Goal: Task Accomplishment & Management: Complete application form

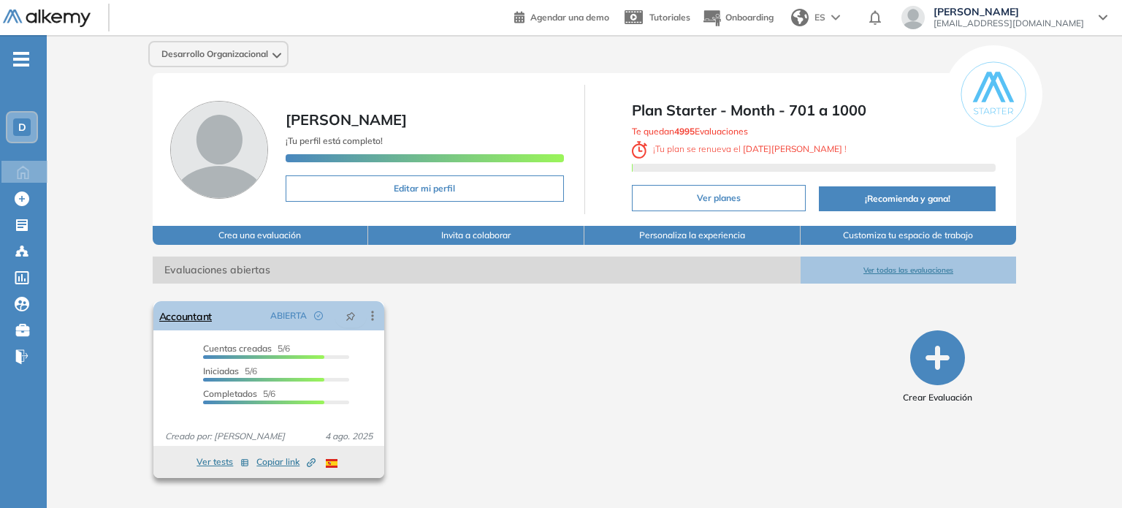
click at [235, 326] on div "Accountant ABIERTA Editar Los siguientes tests ya no están disponibles o tienen…" at bounding box center [268, 315] width 231 height 29
click at [187, 326] on link "Accountant" at bounding box center [185, 315] width 53 height 29
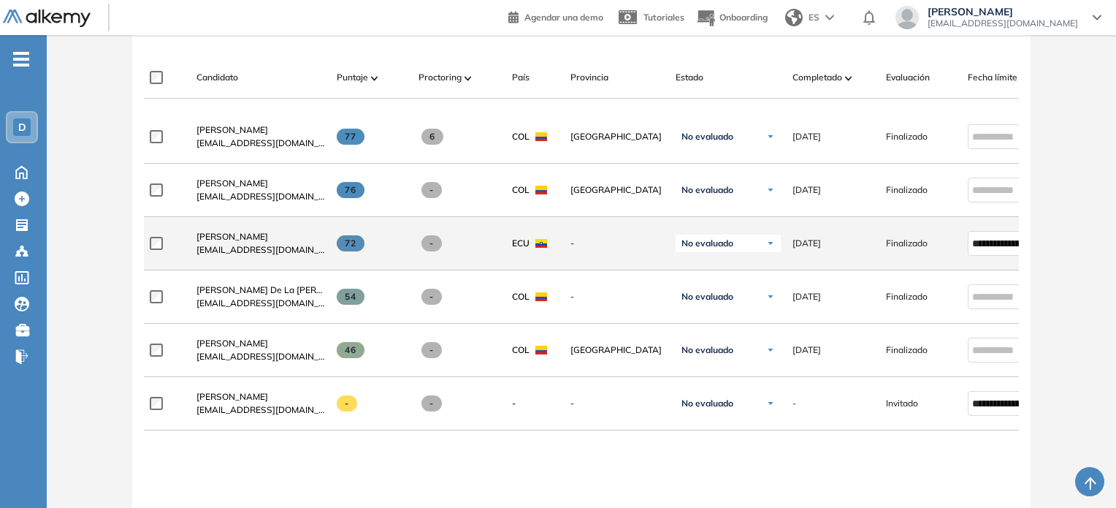
scroll to position [511, 0]
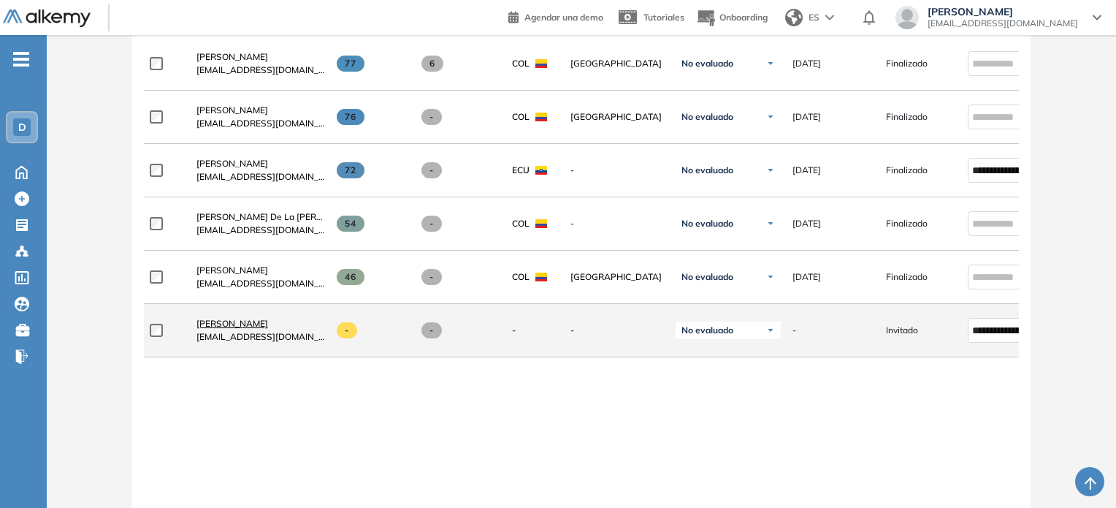
click at [223, 328] on span "[PERSON_NAME]" at bounding box center [232, 323] width 72 height 11
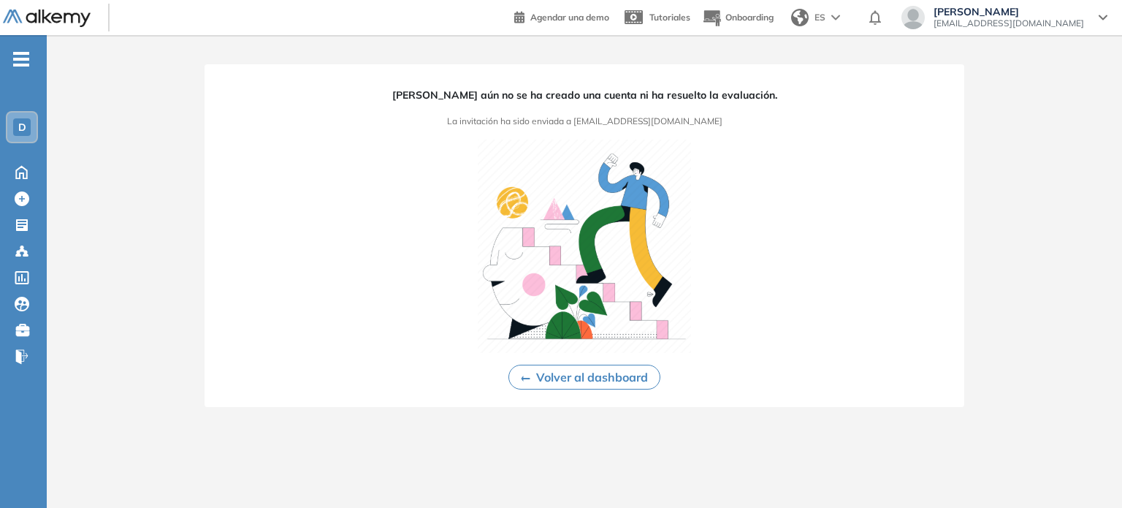
click at [561, 385] on button "Volver al dashboard" at bounding box center [584, 376] width 152 height 25
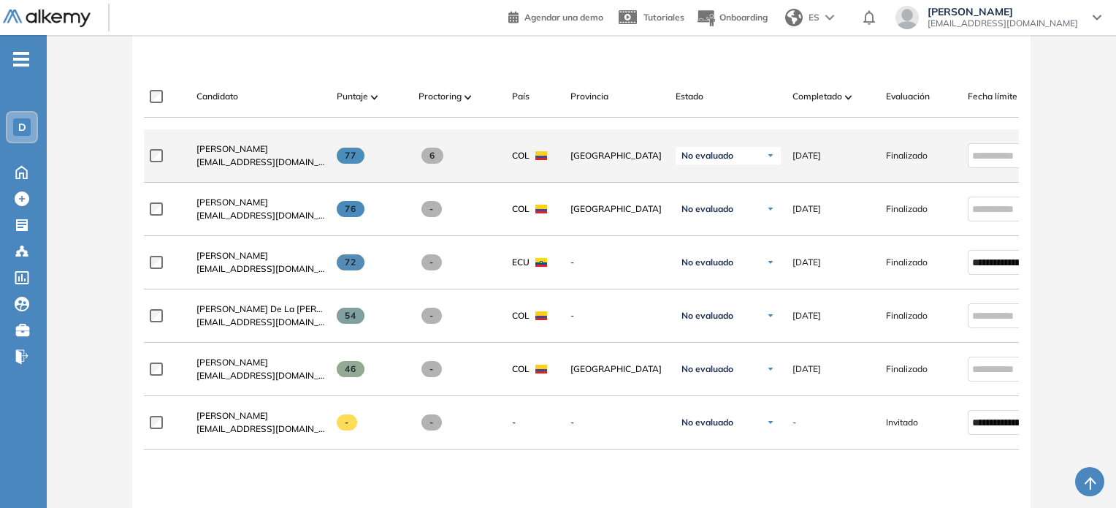
scroll to position [550, 0]
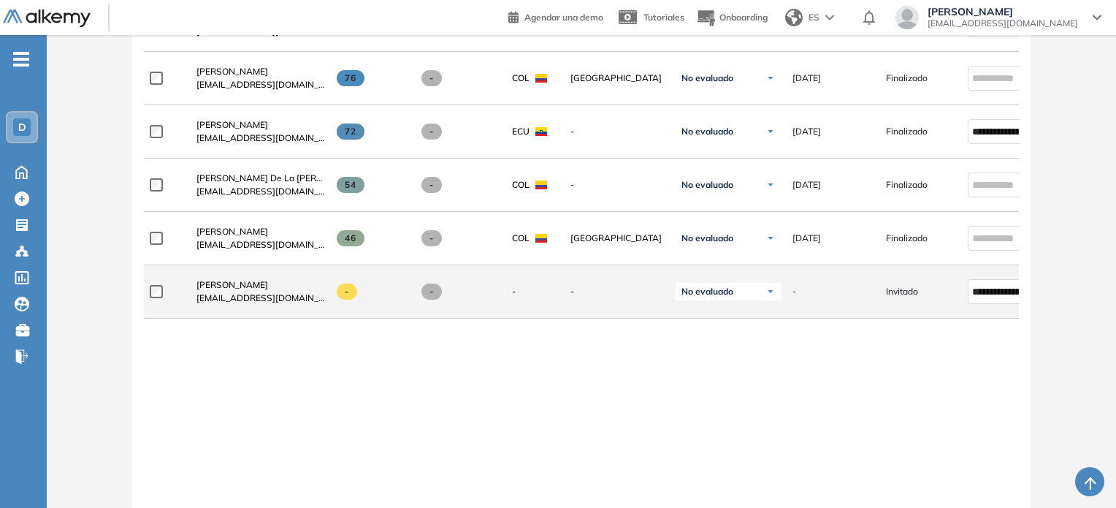
click at [805, 304] on div "-" at bounding box center [827, 291] width 93 height 37
click at [1006, 296] on input "**********" at bounding box center [1002, 291] width 60 height 16
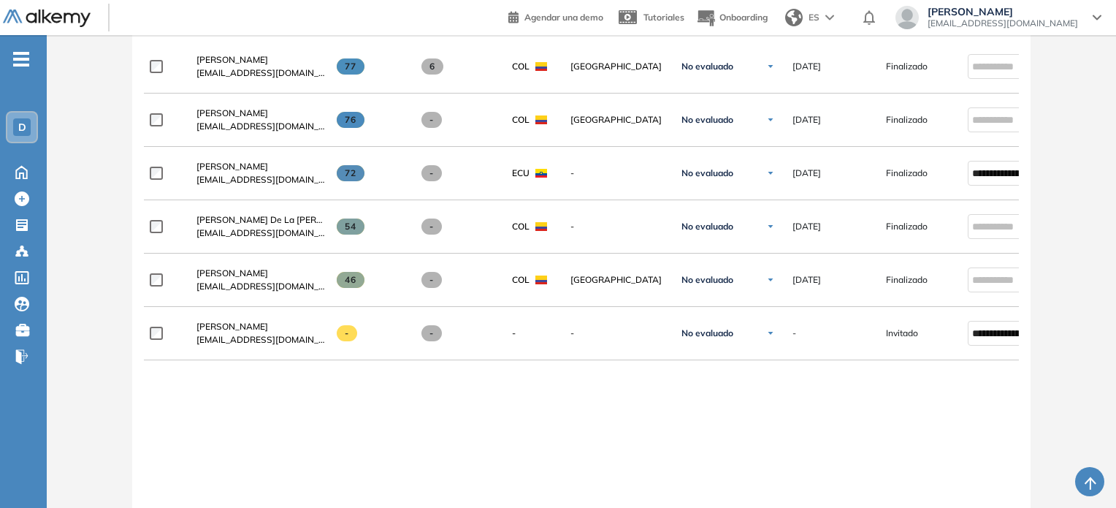
scroll to position [511, 0]
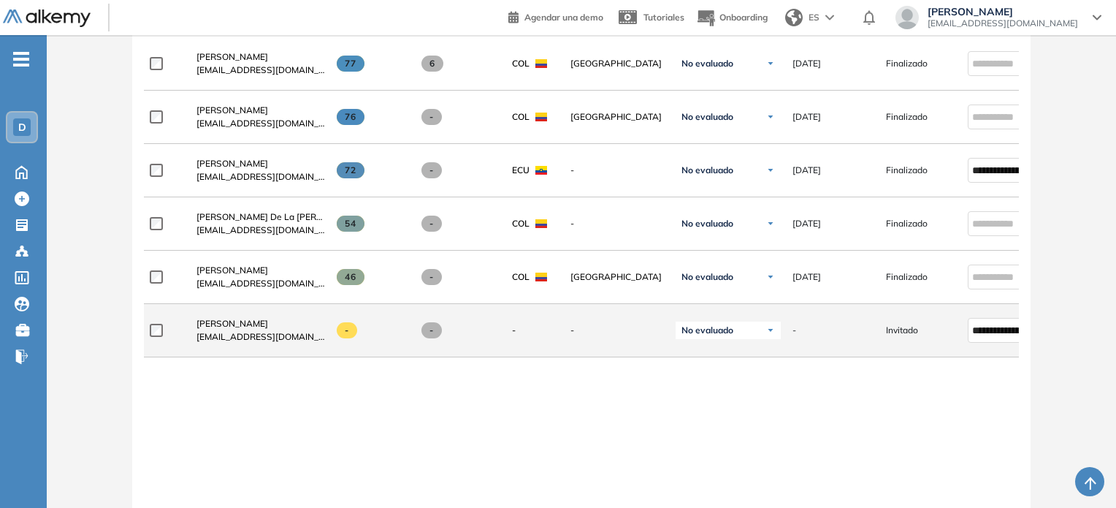
click at [392, 326] on div "-" at bounding box center [372, 330] width 70 height 16
click at [892, 329] on span "Invitado" at bounding box center [902, 330] width 32 height 13
click at [835, 337] on div "-" at bounding box center [833, 330] width 82 height 13
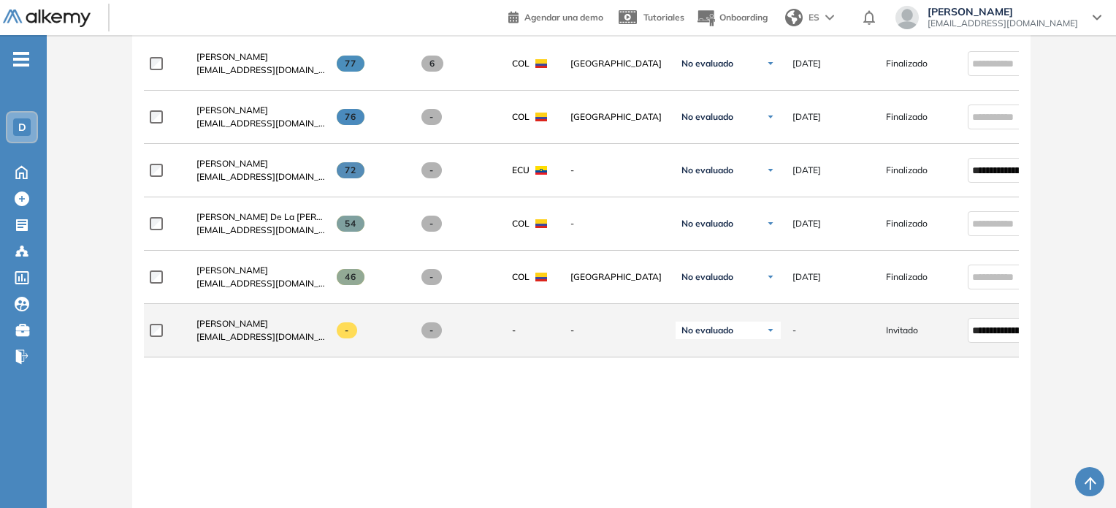
click at [835, 337] on div "-" at bounding box center [833, 330] width 82 height 13
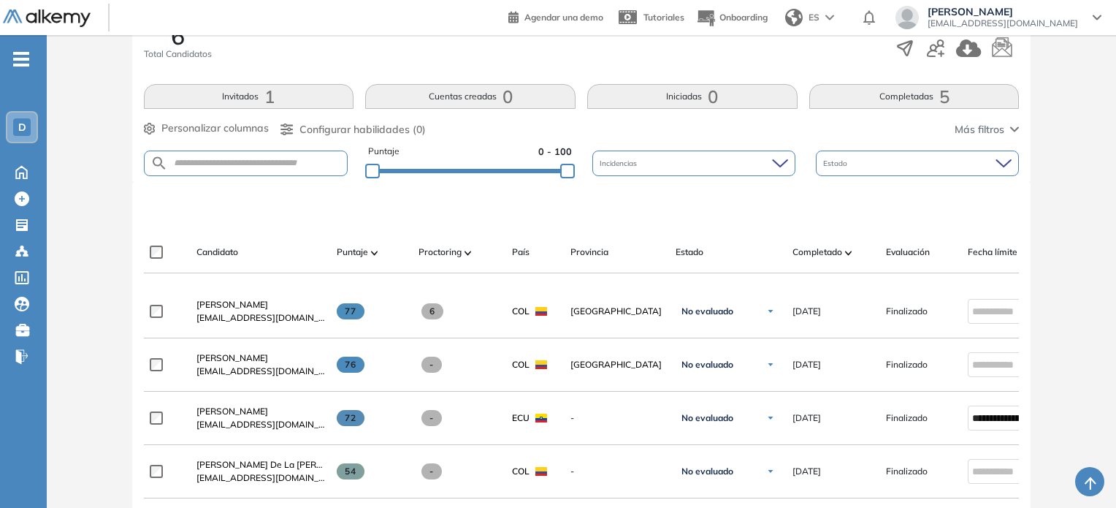
scroll to position [219, 0]
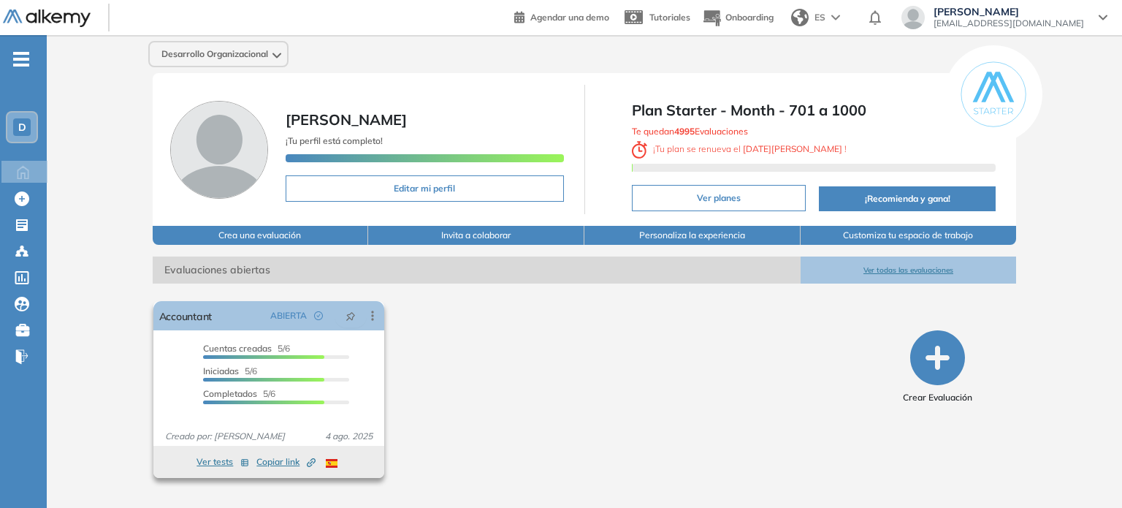
click at [276, 468] on span "Copiar link Created by potrace 1.16, written by [PERSON_NAME] [DATE]-[DATE]" at bounding box center [285, 461] width 59 height 13
click at [190, 330] on link "Accountant" at bounding box center [185, 315] width 53 height 29
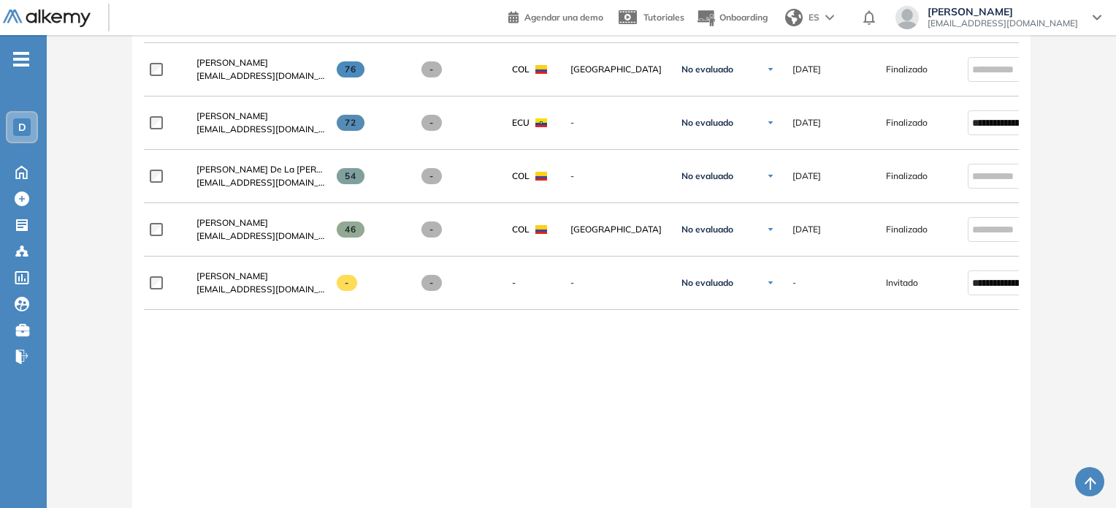
scroll to position [584, 0]
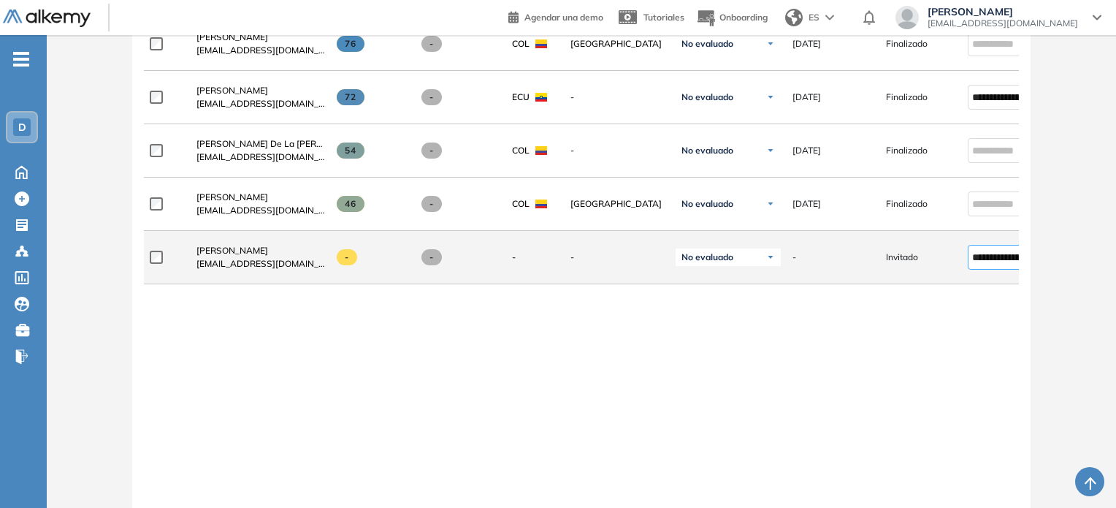
click at [980, 256] on input "**********" at bounding box center [1002, 257] width 60 height 16
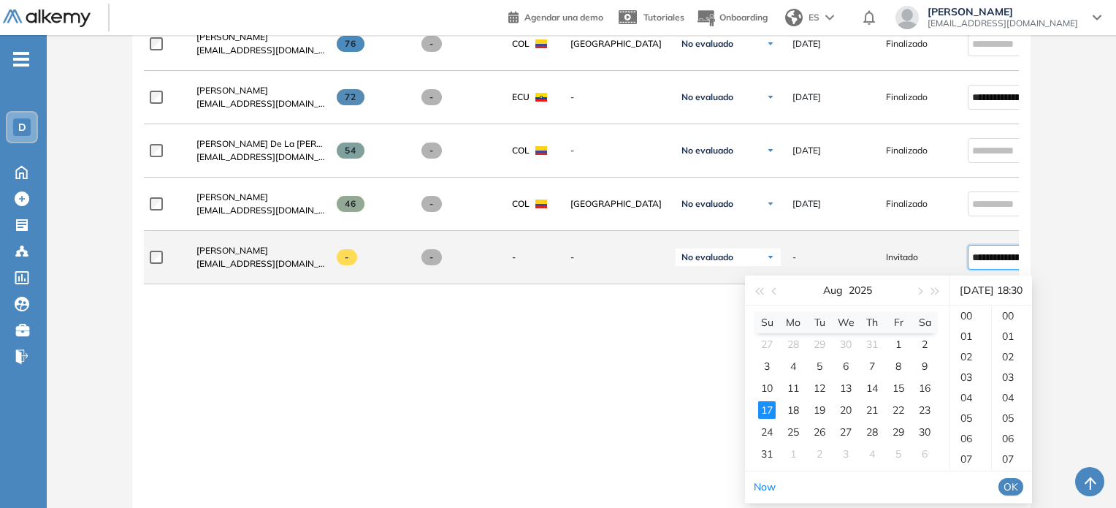
scroll to position [613, 0]
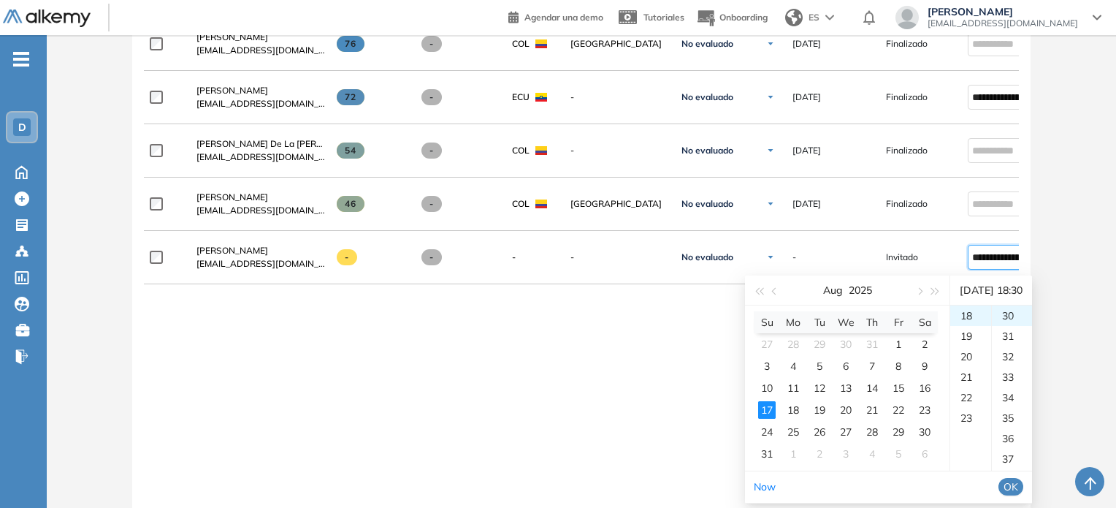
click at [1026, 289] on div "[DATE] 18:30" at bounding box center [991, 289] width 70 height 29
click at [979, 418] on div "23" at bounding box center [970, 417] width 41 height 20
click at [1018, 484] on span "OK" at bounding box center [1010, 486] width 15 height 16
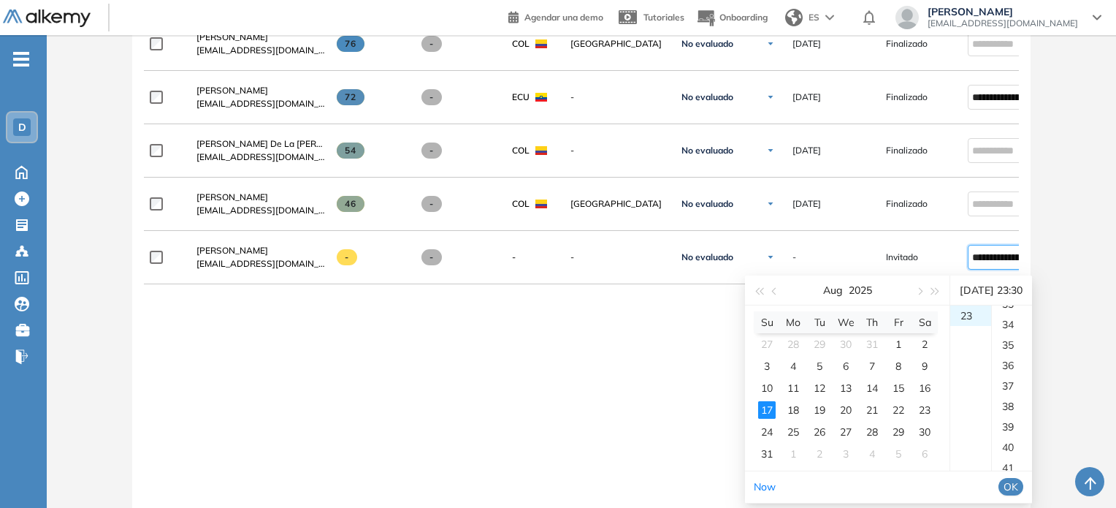
type input "**********"
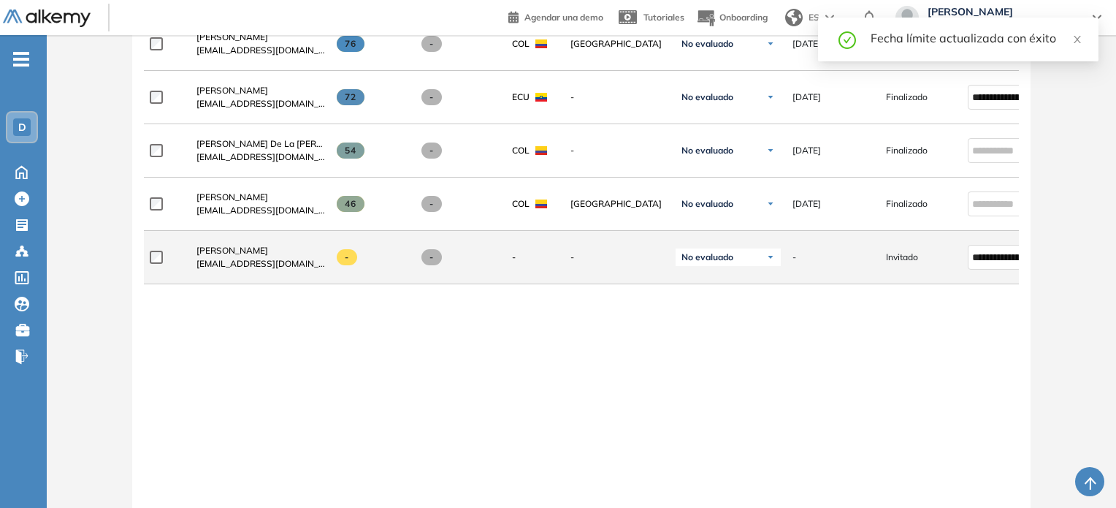
drag, startPoint x: 808, startPoint y: 291, endPoint x: 815, endPoint y: 256, distance: 36.5
click at [807, 291] on div at bounding box center [582, 290] width 876 height 12
click at [816, 258] on div "-" at bounding box center [833, 256] width 82 height 13
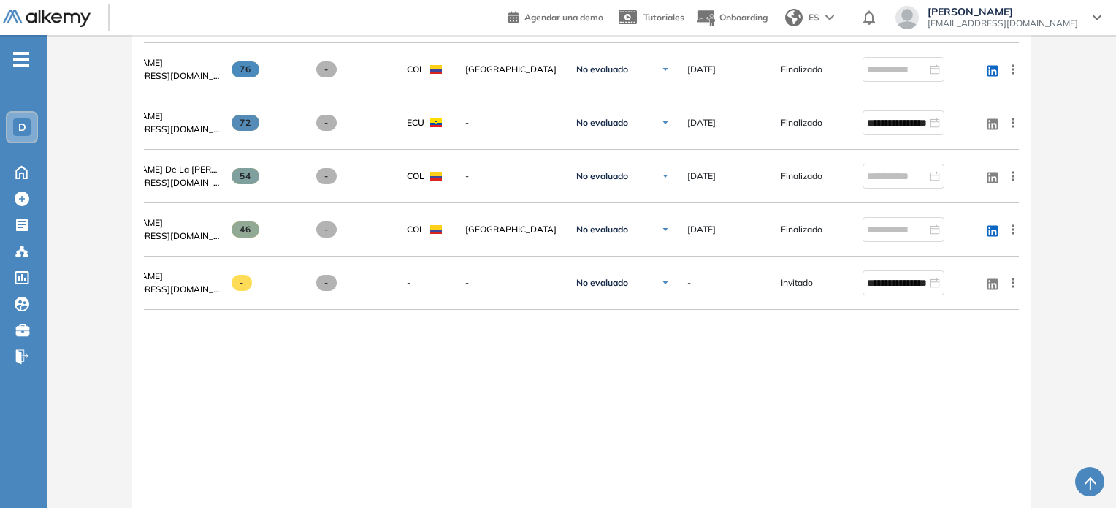
scroll to position [584, 0]
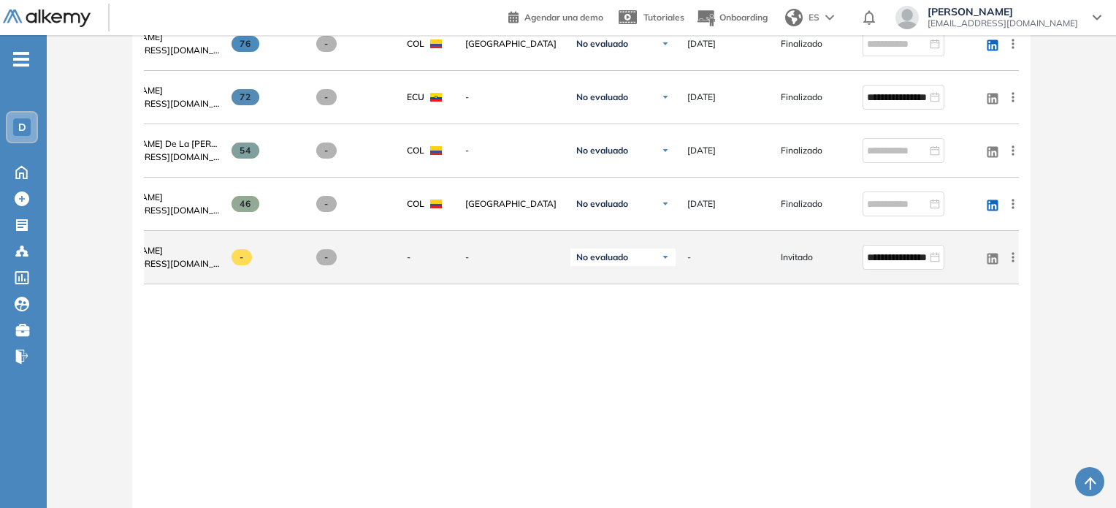
click at [1008, 263] on icon at bounding box center [1013, 257] width 15 height 15
click at [969, 315] on span "Enviar email" at bounding box center [959, 313] width 59 height 13
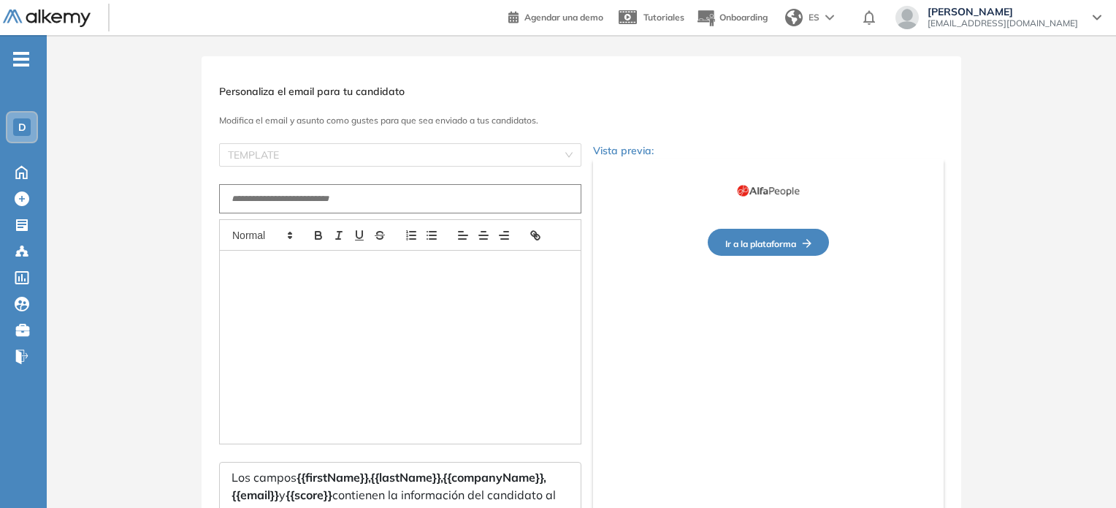
scroll to position [4, 0]
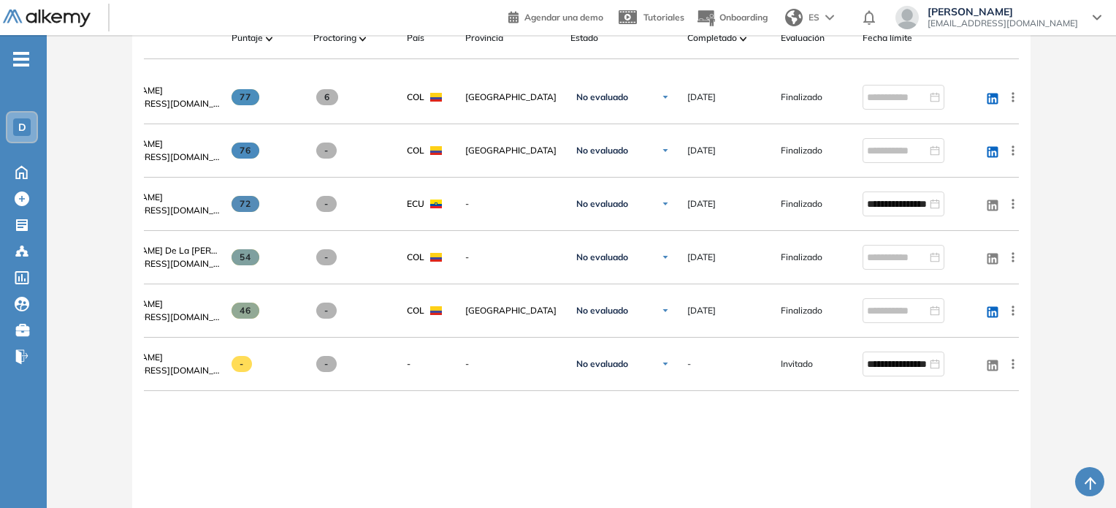
scroll to position [623, 0]
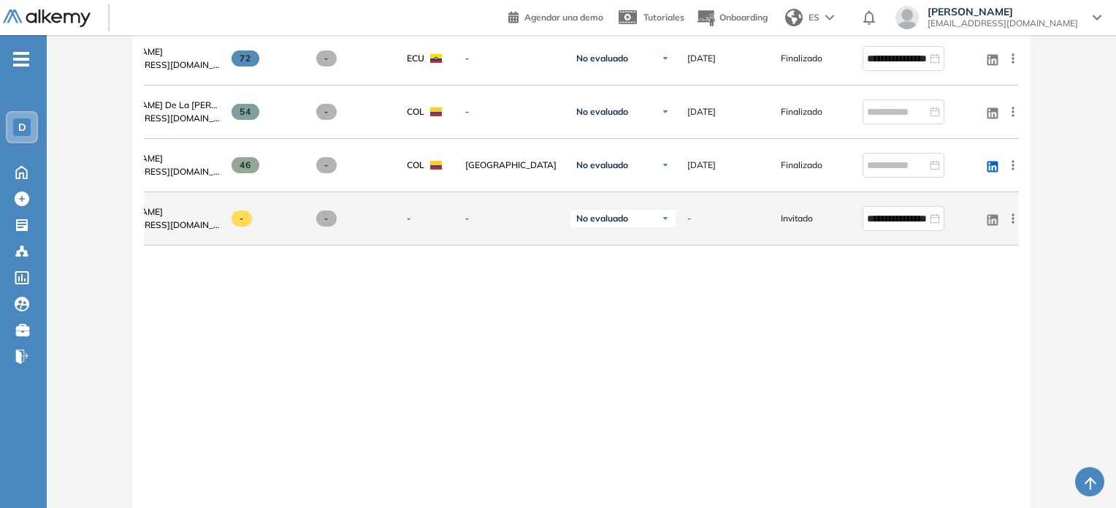
click at [1014, 221] on icon at bounding box center [1013, 218] width 15 height 15
click at [956, 253] on span "Ver perfil" at bounding box center [959, 246] width 45 height 13
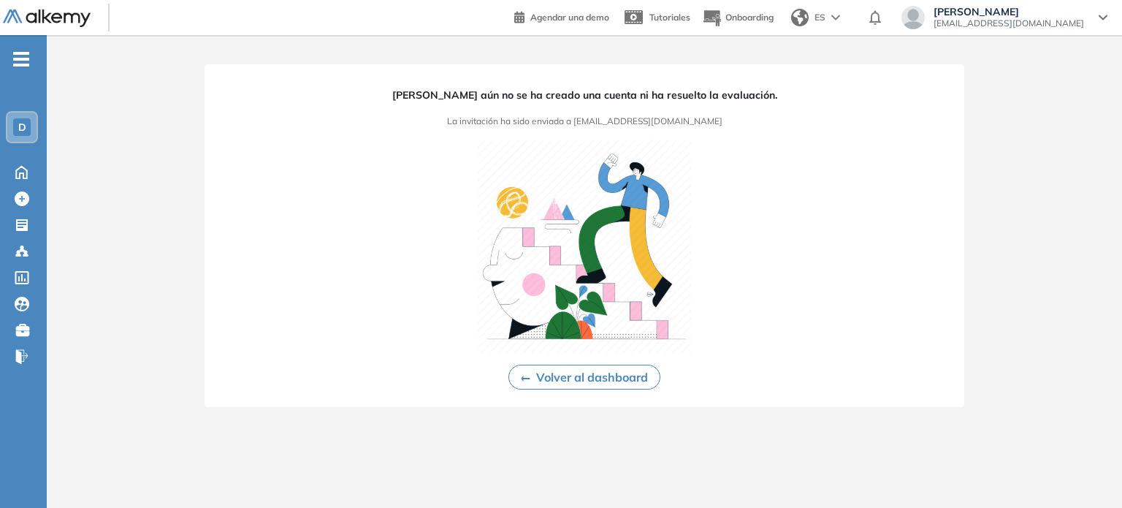
click at [558, 361] on div "[PERSON_NAME] aún no se ha creado una cuenta ni ha resuelto la evaluación. La i…" at bounding box center [583, 235] width 759 height 342
click at [561, 376] on button "Volver al dashboard" at bounding box center [584, 376] width 152 height 25
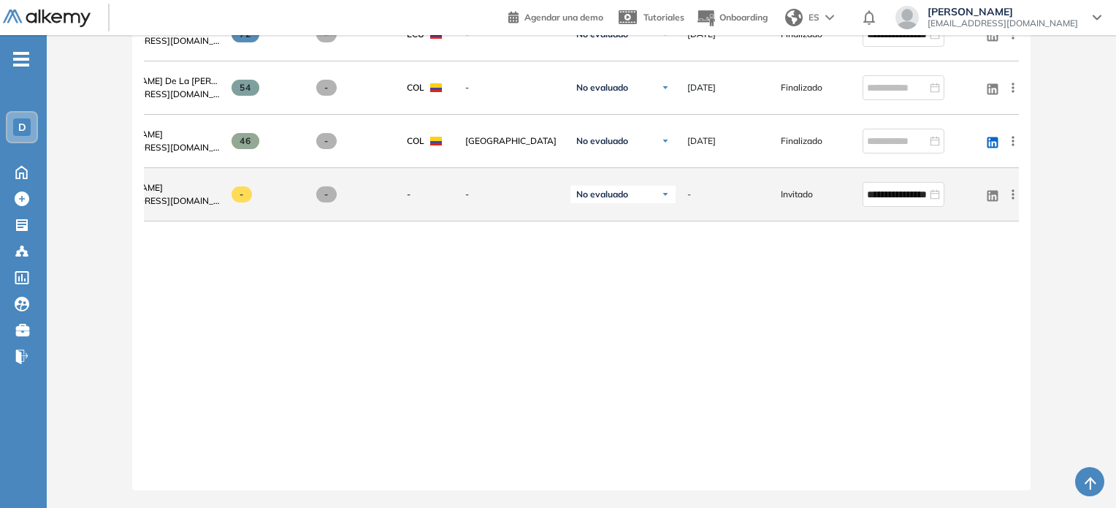
click at [1008, 187] on icon at bounding box center [1013, 194] width 15 height 15
click at [963, 298] on button "Evaluar" at bounding box center [950, 309] width 129 height 23
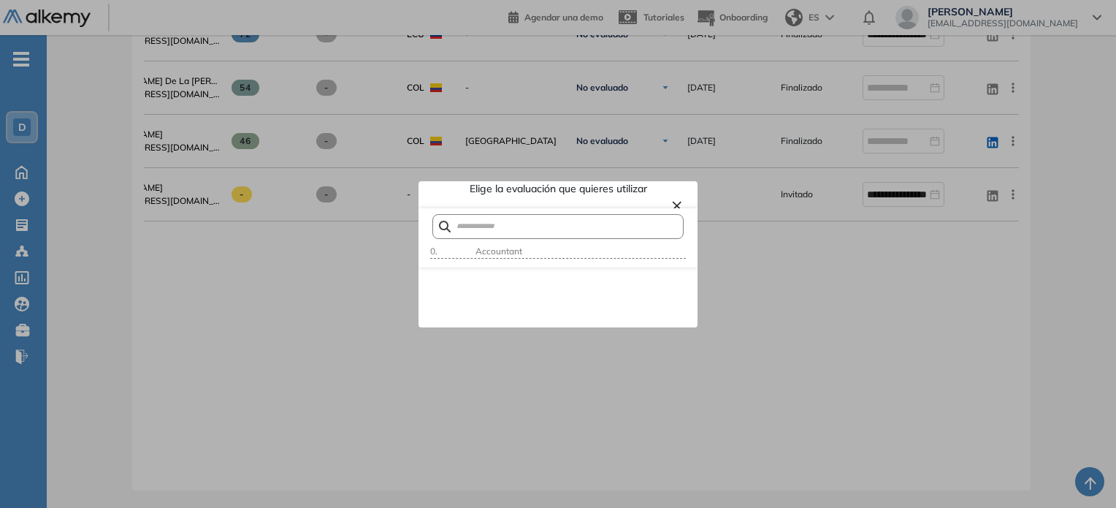
click at [679, 204] on button "×" at bounding box center [677, 205] width 12 height 18
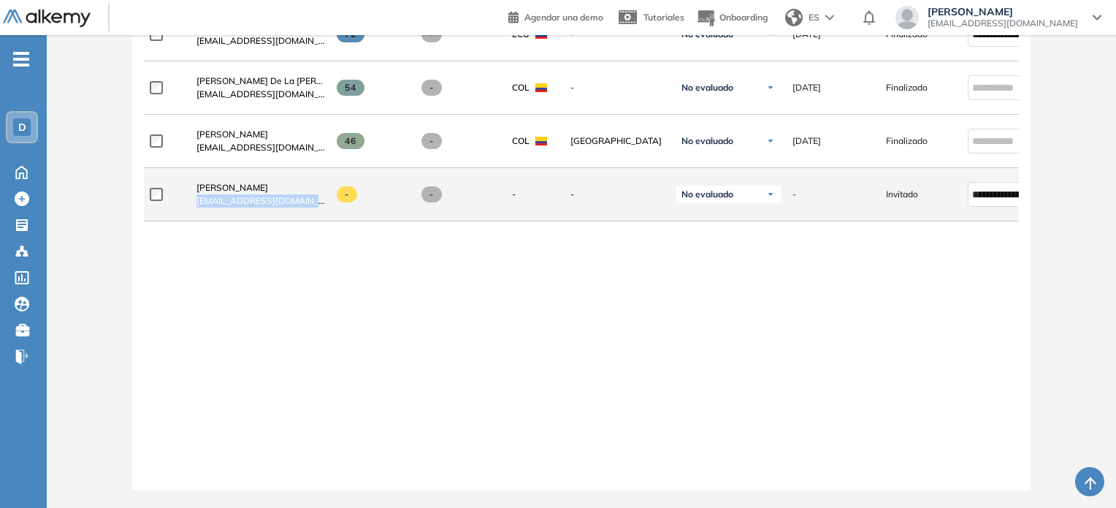
drag, startPoint x: 194, startPoint y: 195, endPoint x: 304, endPoint y: 195, distance: 109.5
click at [315, 202] on div "[PERSON_NAME] [EMAIL_ADDRESS][DOMAIN_NAME]" at bounding box center [255, 194] width 140 height 50
copy span "[EMAIL_ADDRESS][DOMAIN_NAME]"
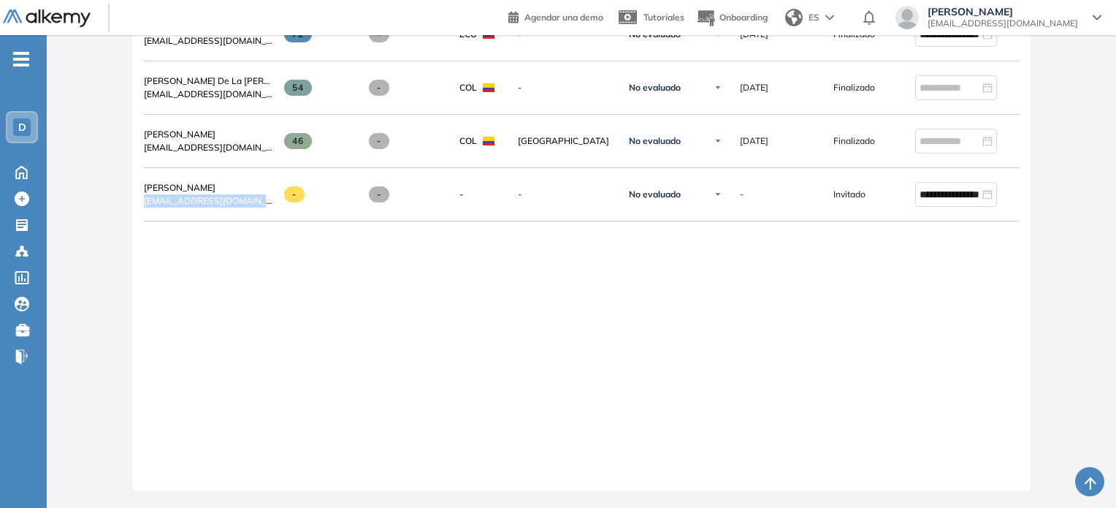
scroll to position [0, 105]
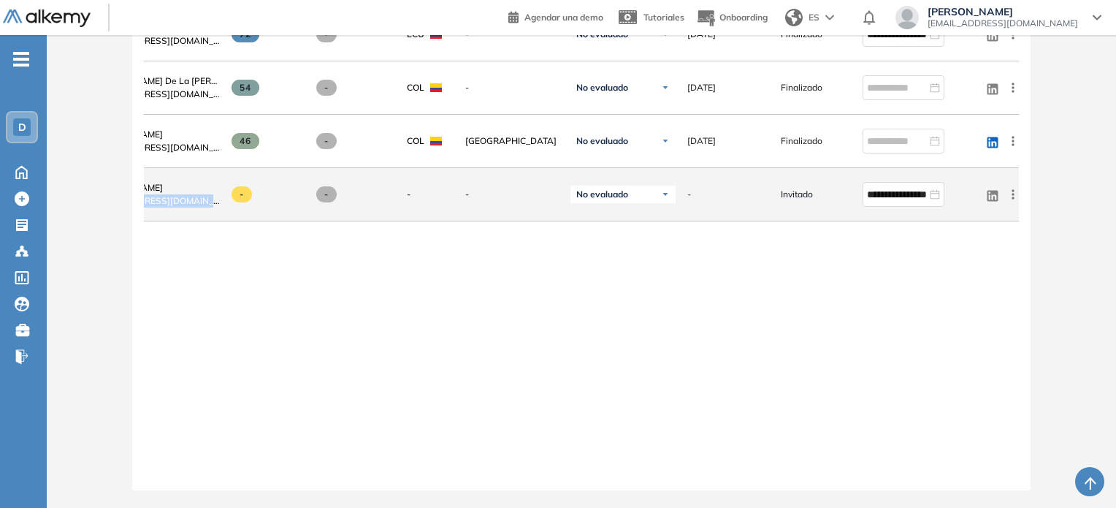
click at [1012, 194] on icon at bounding box center [1013, 194] width 15 height 15
click at [949, 334] on span "Eliminar" at bounding box center [959, 338] width 39 height 13
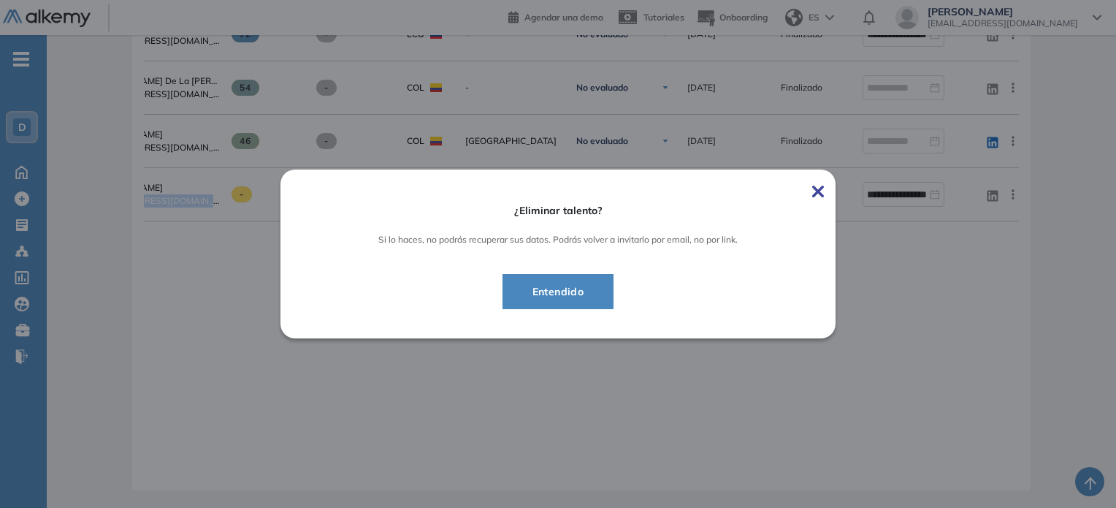
click at [529, 295] on span "Entendido" at bounding box center [558, 292] width 75 height 18
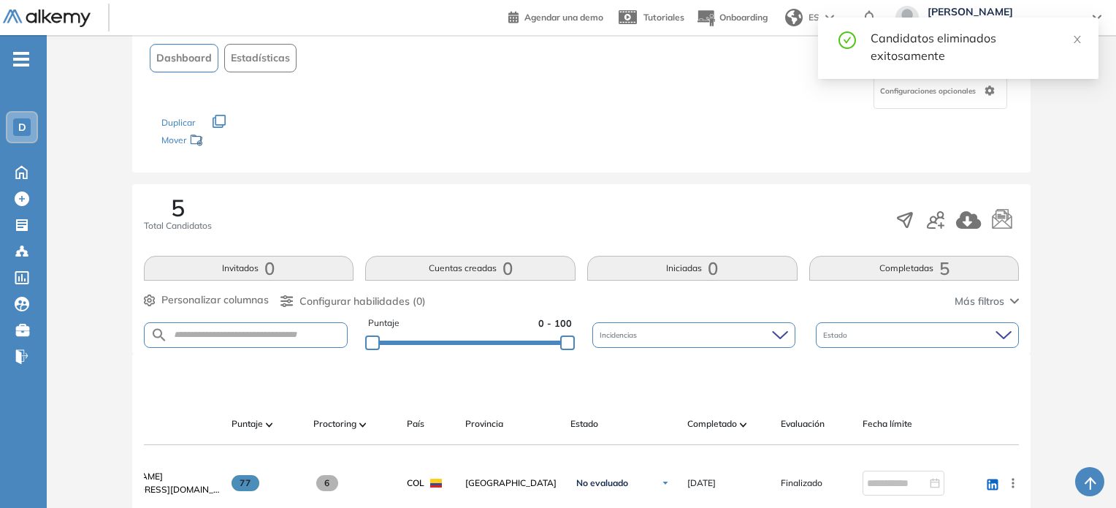
scroll to position [165, 0]
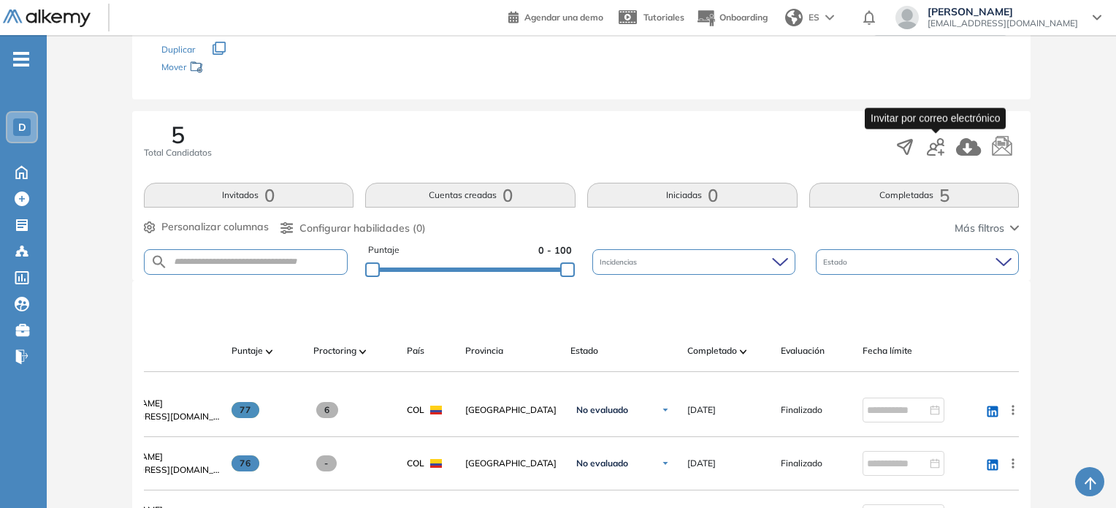
click at [940, 148] on icon "button" at bounding box center [936, 147] width 18 height 18
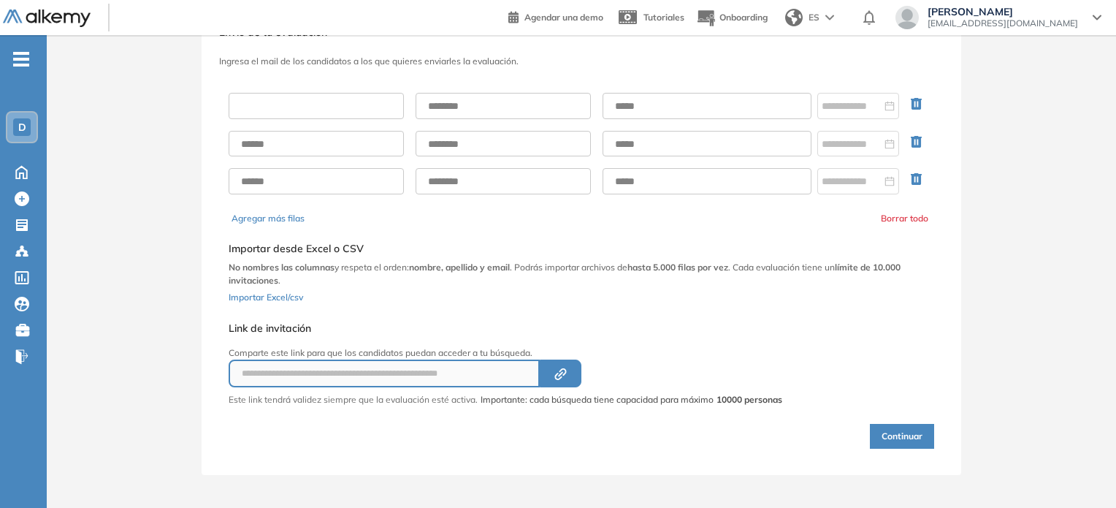
click at [333, 111] on input "text" at bounding box center [316, 106] width 175 height 26
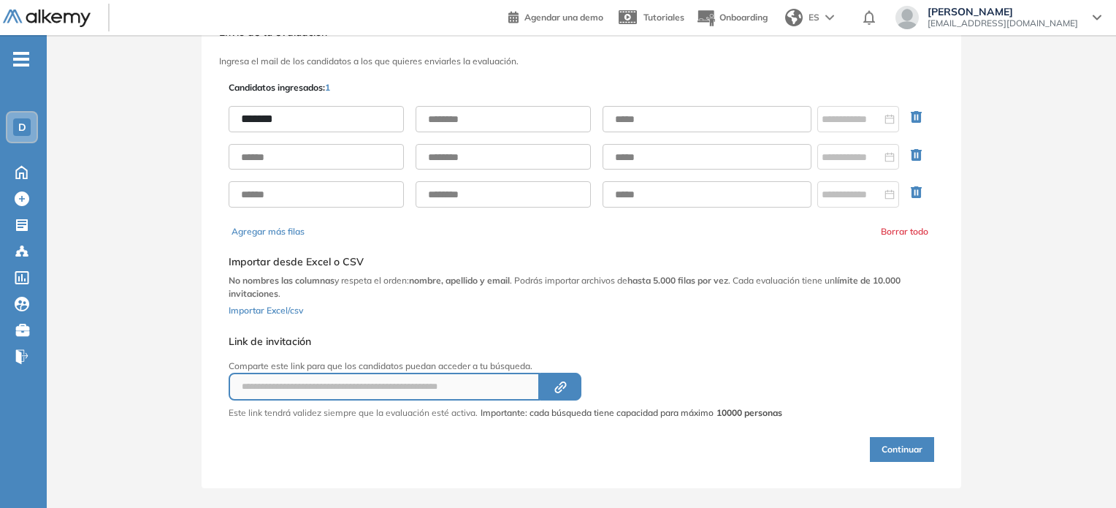
type input "*******"
click at [631, 118] on input "text" at bounding box center [706, 119] width 209 height 26
paste input "**********"
type input "**********"
click at [499, 119] on input "text" at bounding box center [503, 119] width 175 height 26
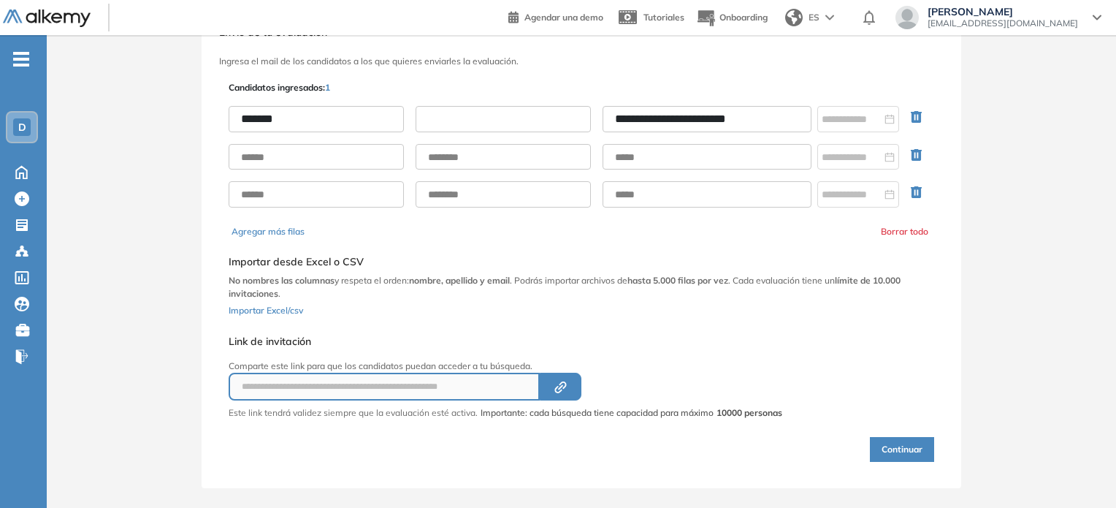
type input "*"
type input "********"
click at [889, 126] on div at bounding box center [858, 119] width 82 height 26
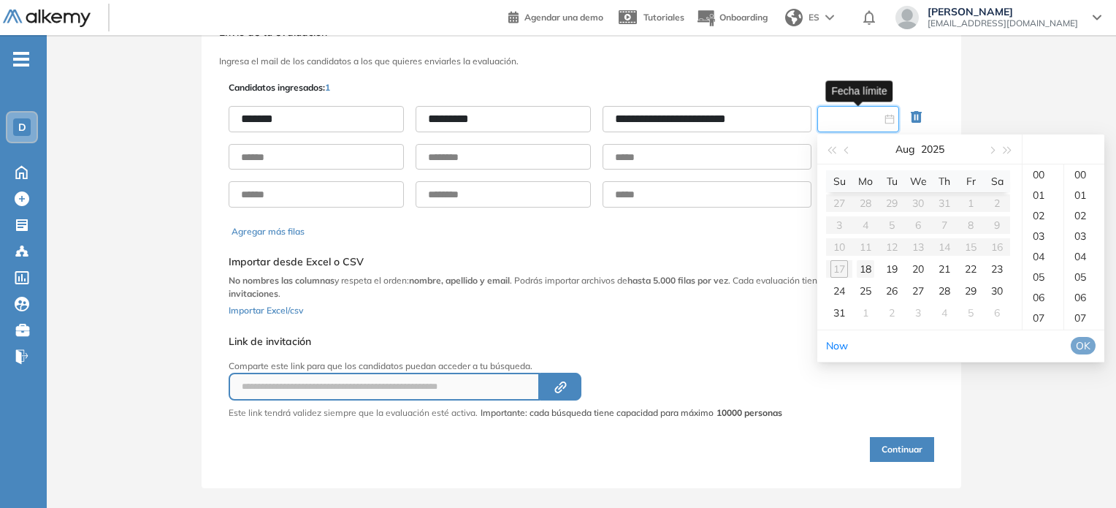
type input "**********"
click at [1040, 175] on div "23" at bounding box center [1042, 174] width 41 height 20
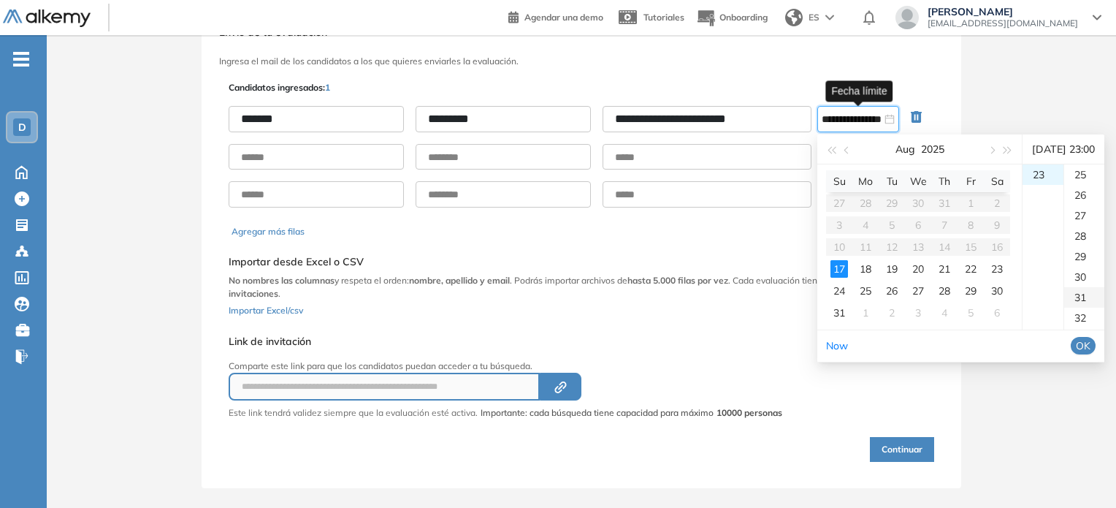
click at [1087, 287] on div "30" at bounding box center [1084, 277] width 40 height 20
type input "**********"
click at [1090, 353] on span "OK" at bounding box center [1083, 345] width 15 height 16
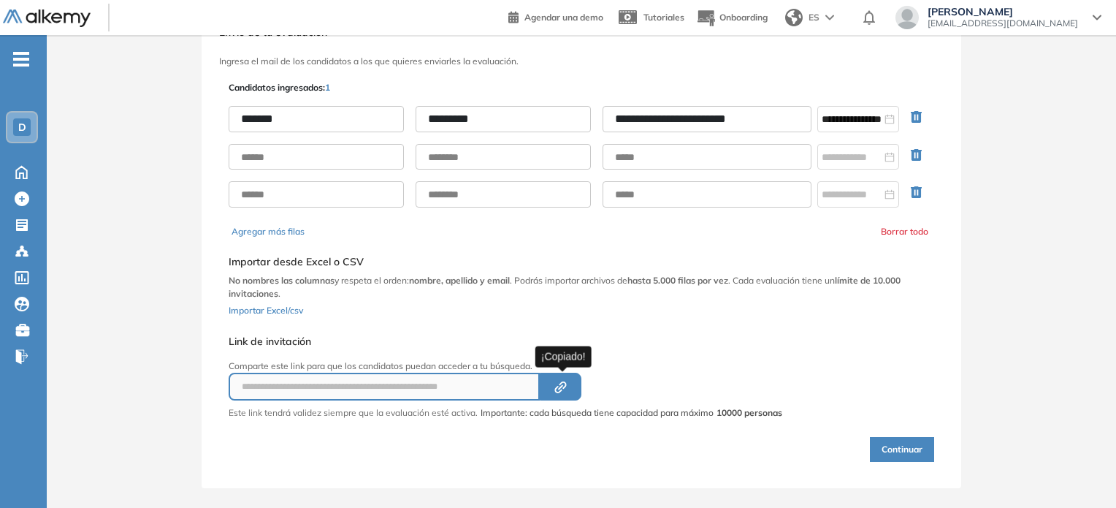
click at [567, 385] on icon "Created by potrace 1.16, written by [PERSON_NAME] [DATE]-[DATE]" at bounding box center [560, 387] width 17 height 12
click at [897, 440] on button "Continuar" at bounding box center [902, 449] width 64 height 25
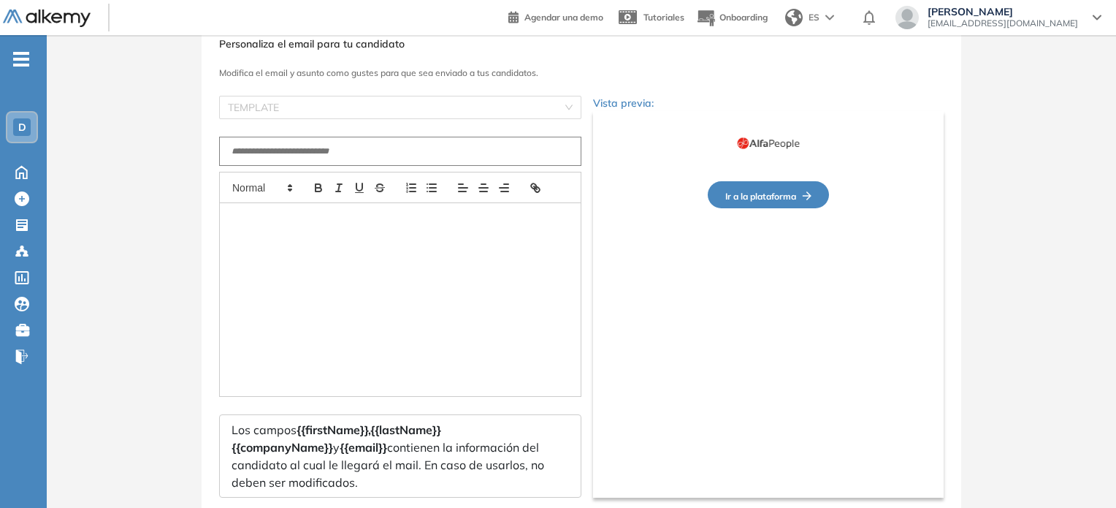
type input "**********"
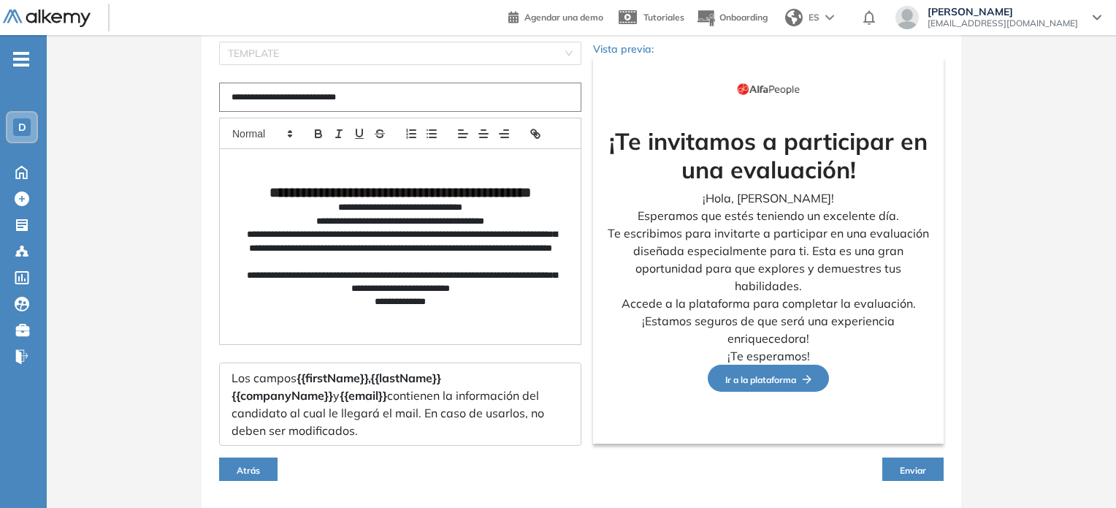
scroll to position [77, 0]
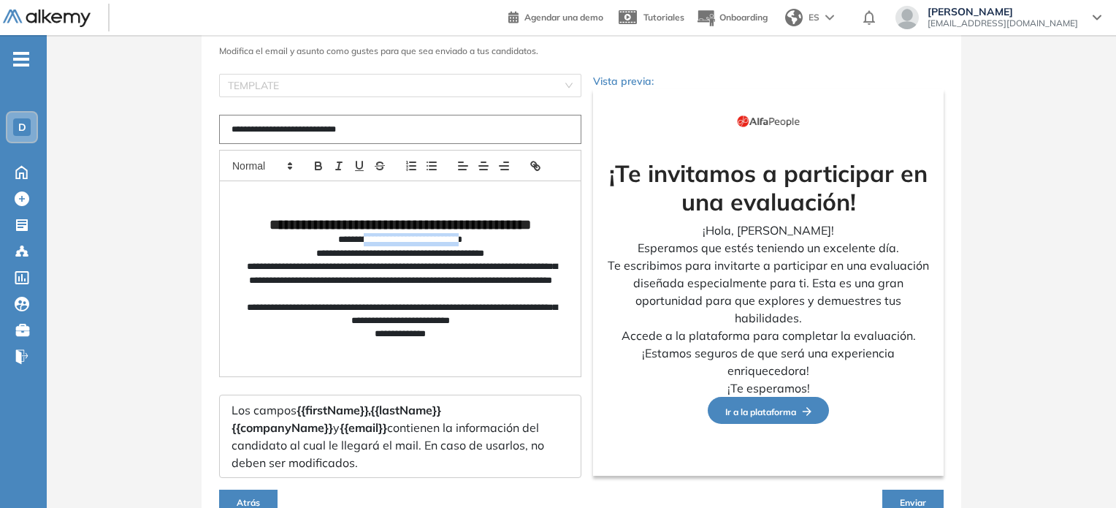
drag, startPoint x: 358, startPoint y: 245, endPoint x: 462, endPoint y: 246, distance: 103.7
click at [465, 246] on p "**********" at bounding box center [400, 239] width 314 height 13
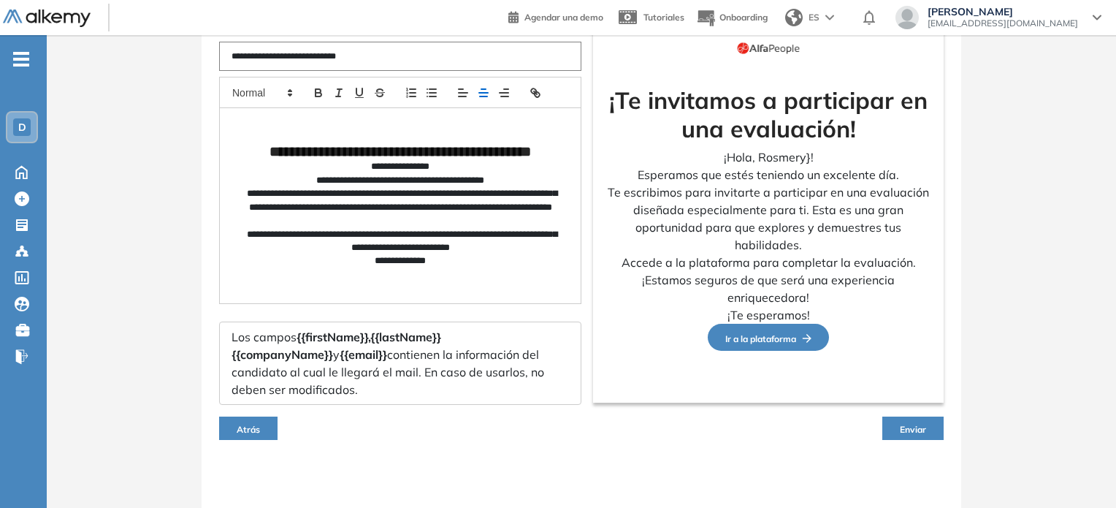
click at [895, 423] on button "Enviar" at bounding box center [912, 427] width 61 height 23
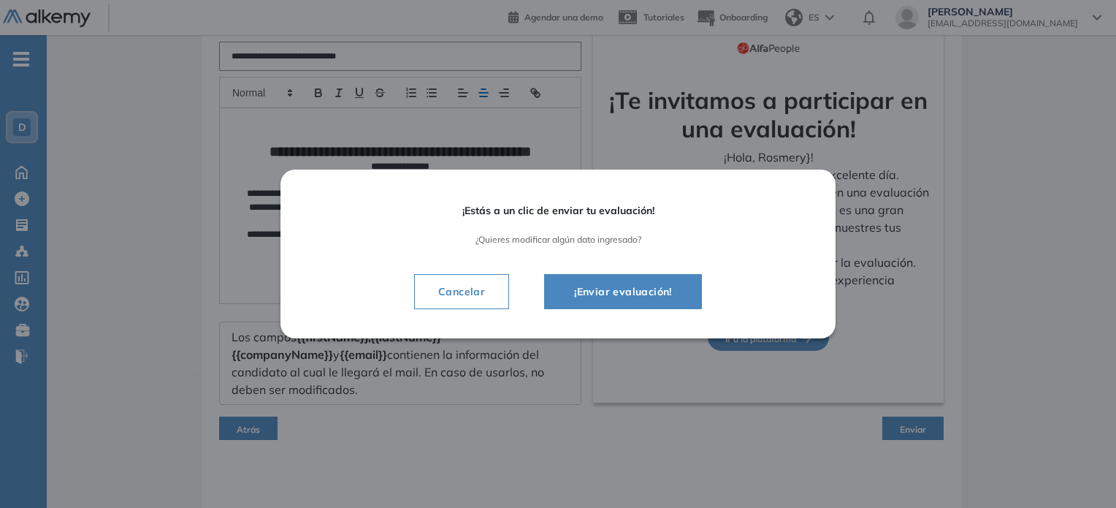
click at [453, 296] on span "Cancelar" at bounding box center [461, 292] width 70 height 18
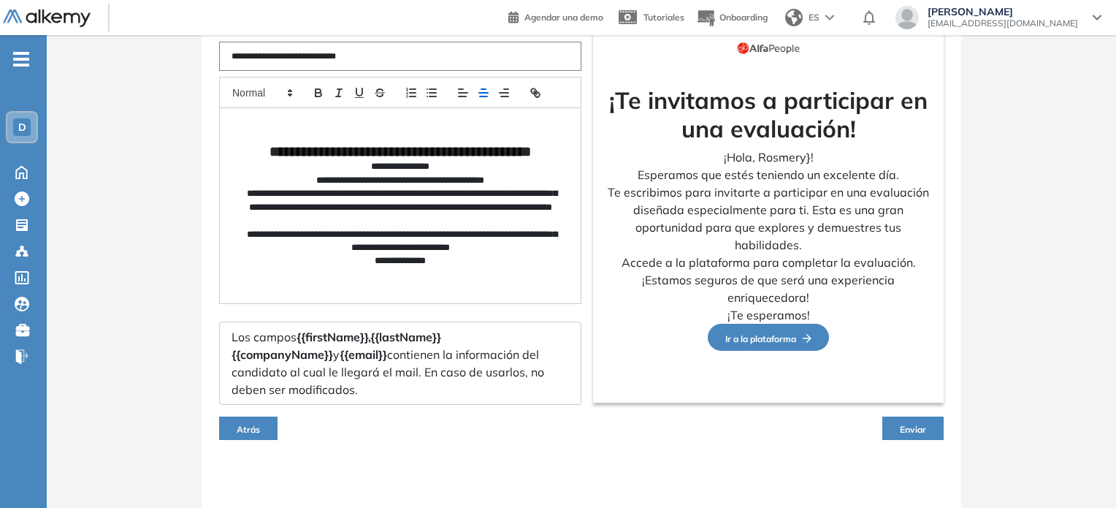
click at [920, 417] on button "Enviar" at bounding box center [912, 427] width 61 height 23
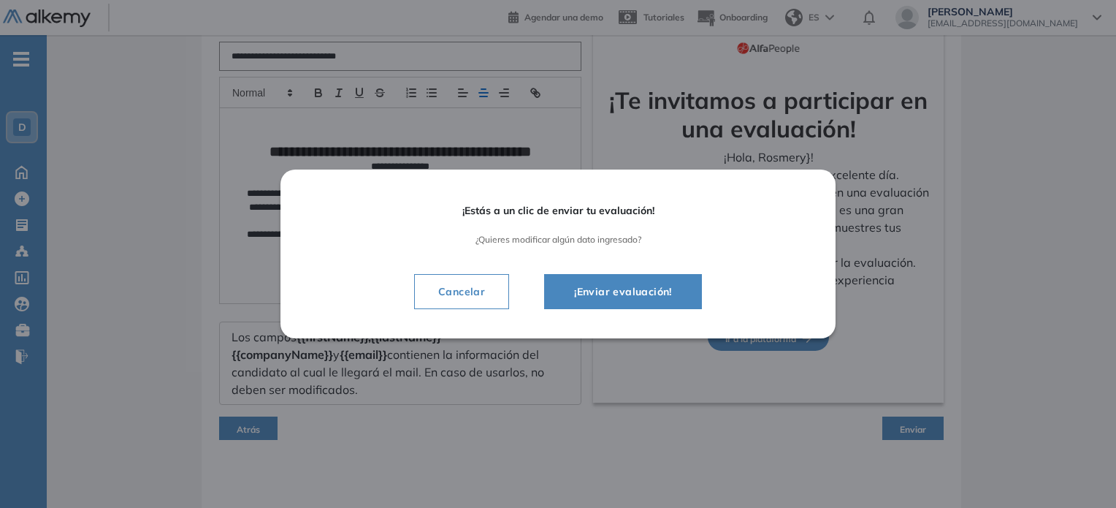
click at [622, 291] on span "¡Enviar evaluación!" at bounding box center [622, 292] width 121 height 18
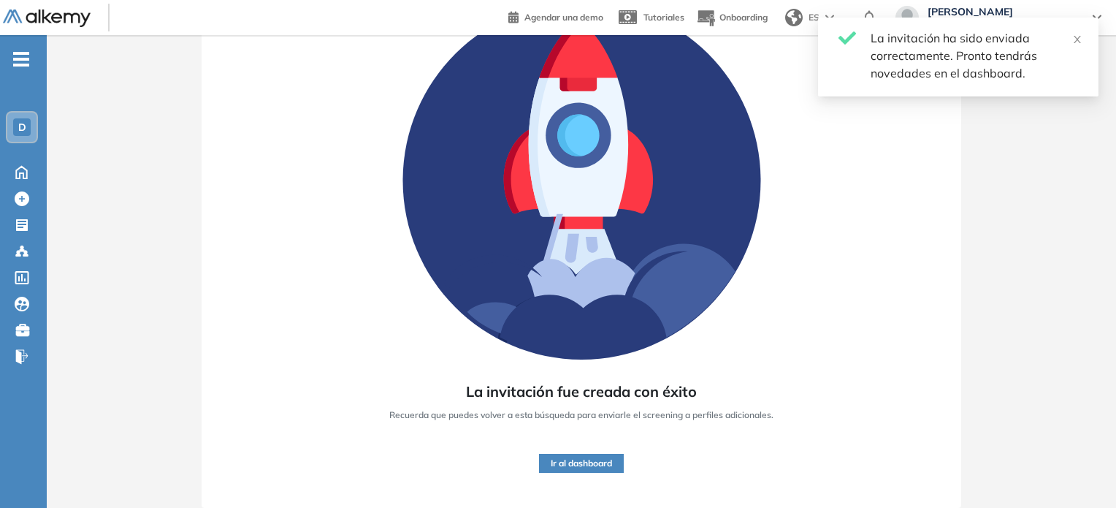
scroll to position [137, 0]
